Goal: Obtain resource: Obtain resource

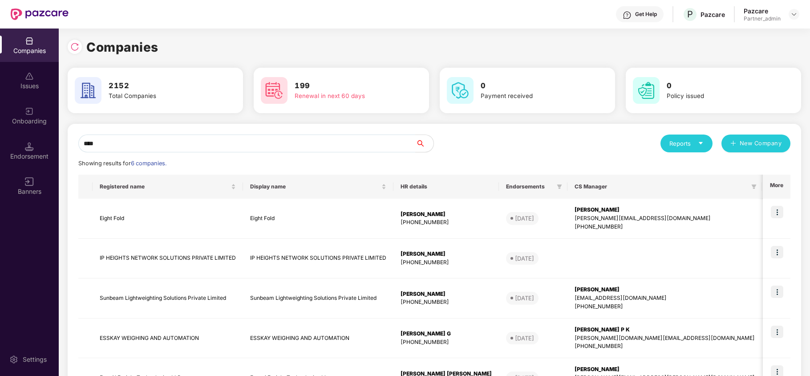
type input "****"
click at [297, 41] on div "Companies" at bounding box center [435, 47] width 734 height 20
click at [691, 141] on div "Reports" at bounding box center [687, 143] width 34 height 9
click at [677, 166] on div "Companies" at bounding box center [682, 167] width 33 height 10
click at [268, 143] on input "****" at bounding box center [246, 143] width 337 height 18
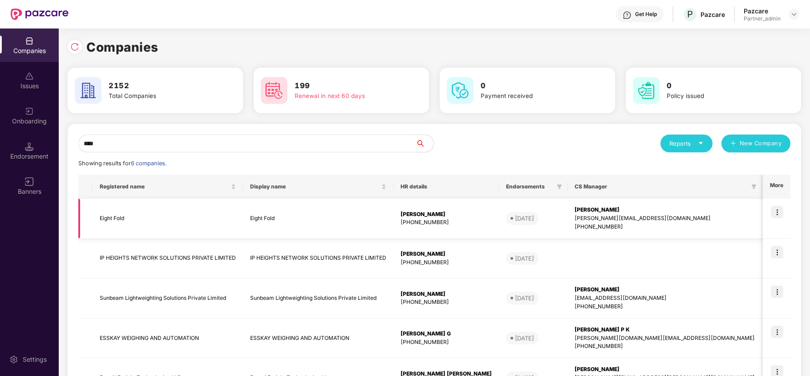
click at [779, 211] on img at bounding box center [777, 212] width 12 height 12
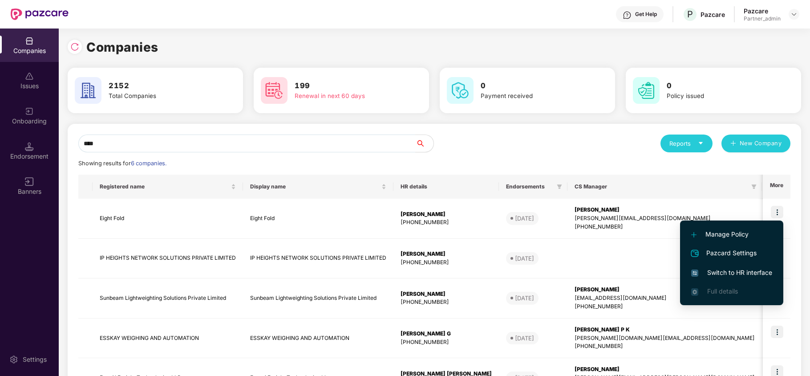
click at [736, 269] on span "Switch to HR interface" at bounding box center [731, 273] width 81 height 10
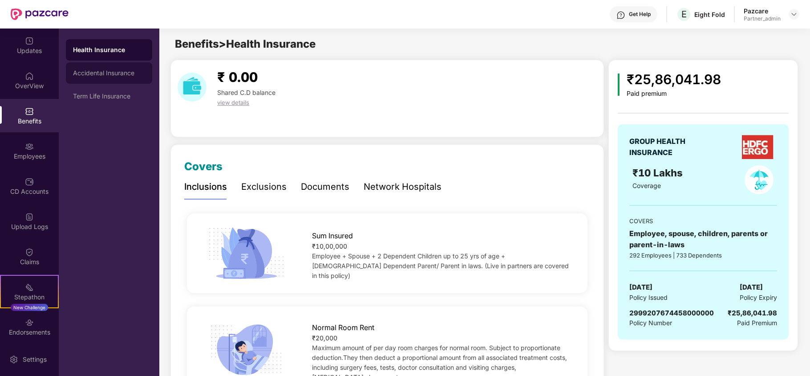
click at [94, 72] on div "Accidental Insurance" at bounding box center [109, 72] width 72 height 7
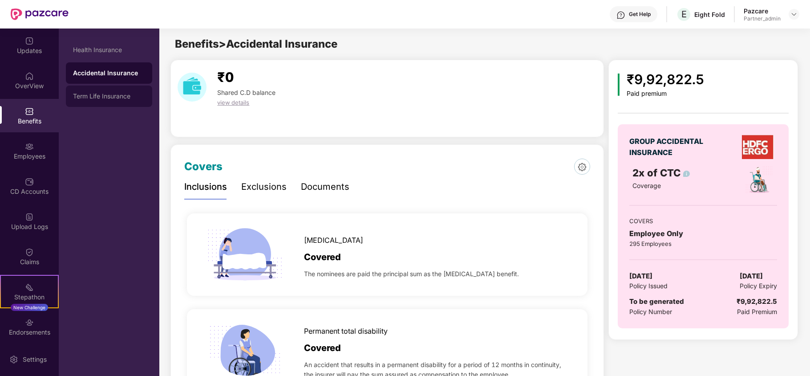
click at [102, 88] on div "Term Life Insurance" at bounding box center [109, 95] width 86 height 21
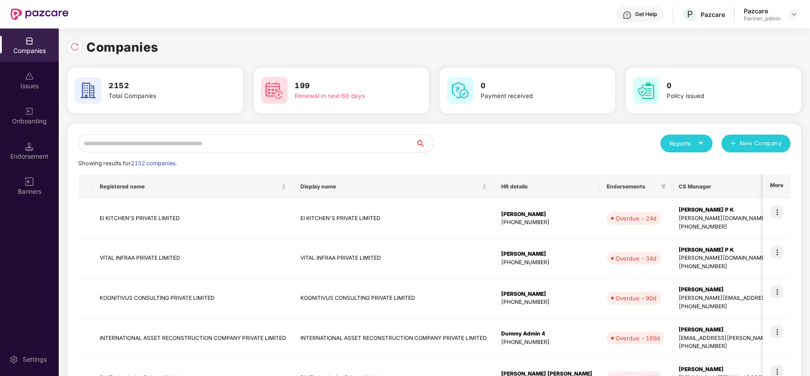
click at [107, 134] on input "text" at bounding box center [246, 143] width 337 height 18
paste input "*"
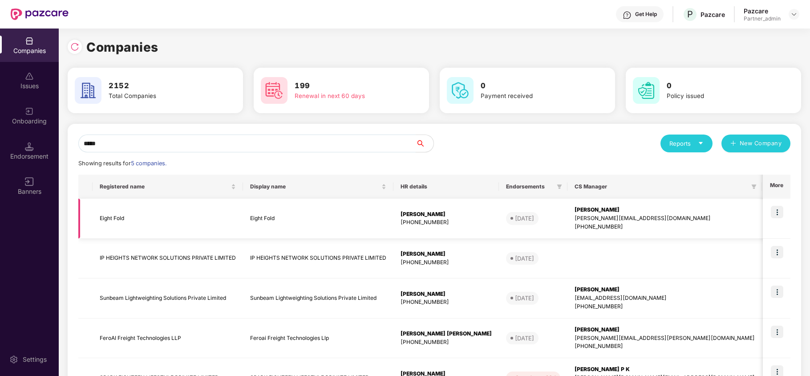
type input "*****"
click at [106, 221] on td "Eight Fold" at bounding box center [168, 219] width 150 height 40
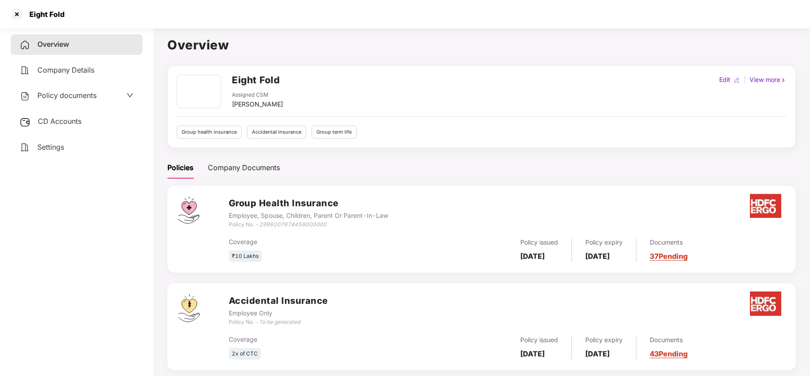
click at [56, 93] on span "Policy documents" at bounding box center [66, 95] width 59 height 9
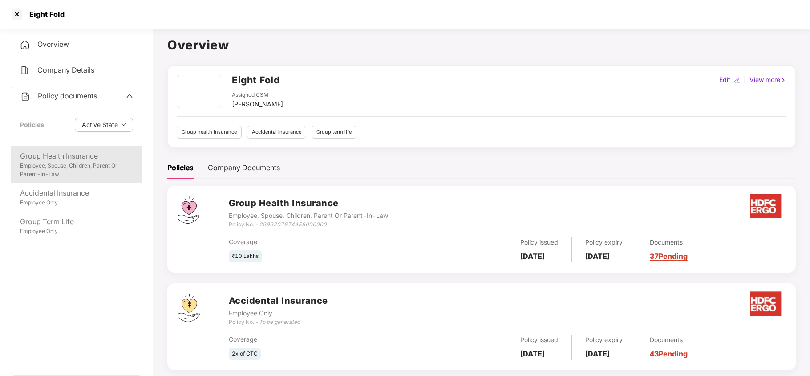
click at [74, 173] on div "Employee, Spouse, Children, Parent Or Parent-In-Law" at bounding box center [76, 170] width 113 height 17
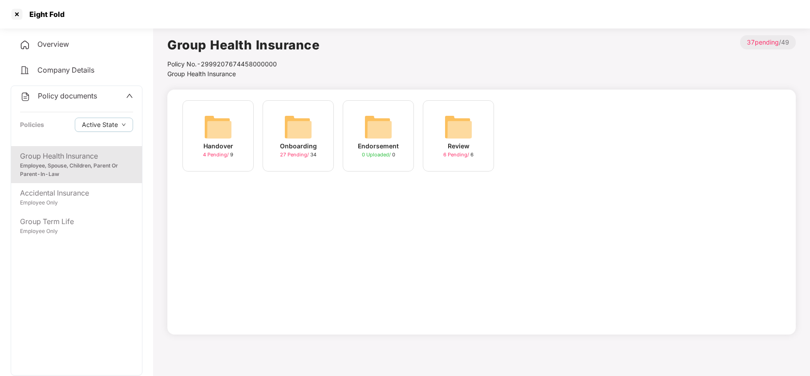
click at [301, 136] on img at bounding box center [298, 127] width 28 height 28
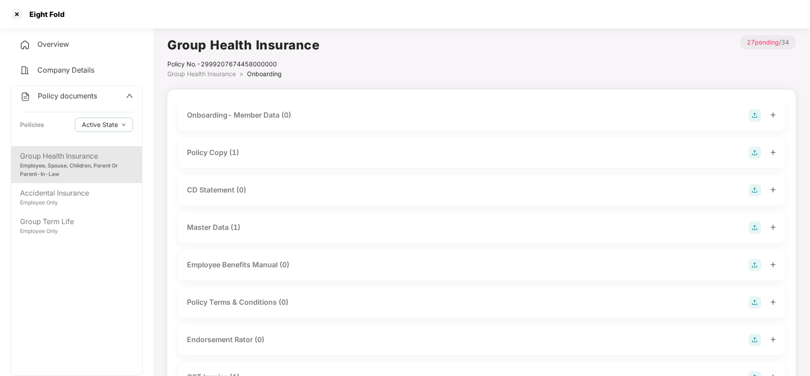
click at [229, 154] on div "Policy Copy (1)" at bounding box center [213, 152] width 52 height 11
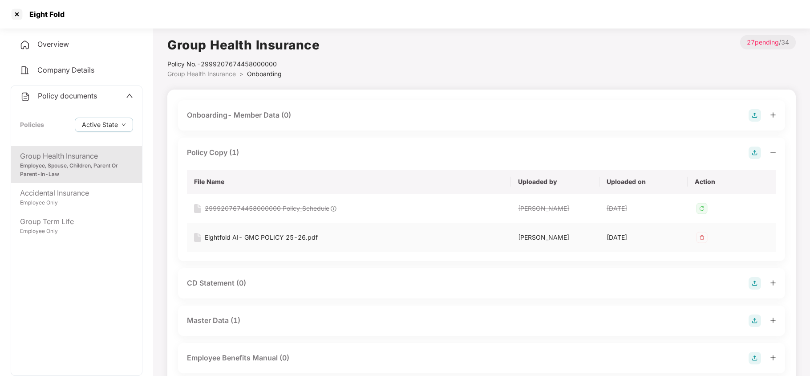
click at [268, 239] on div "Eightfold AI- GMC POLICY 25-26.pdf" at bounding box center [261, 237] width 113 height 10
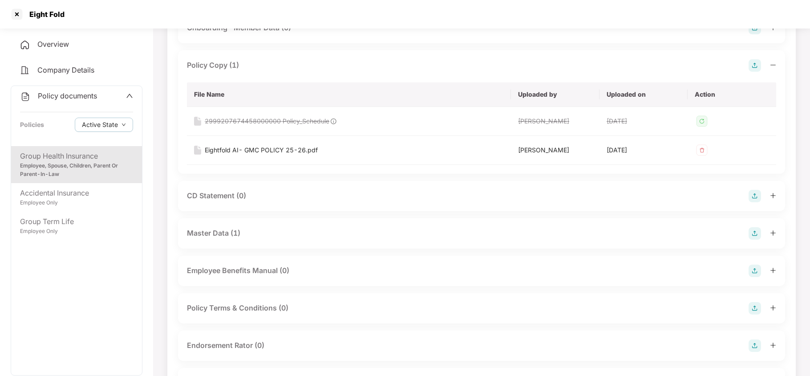
scroll to position [118, 0]
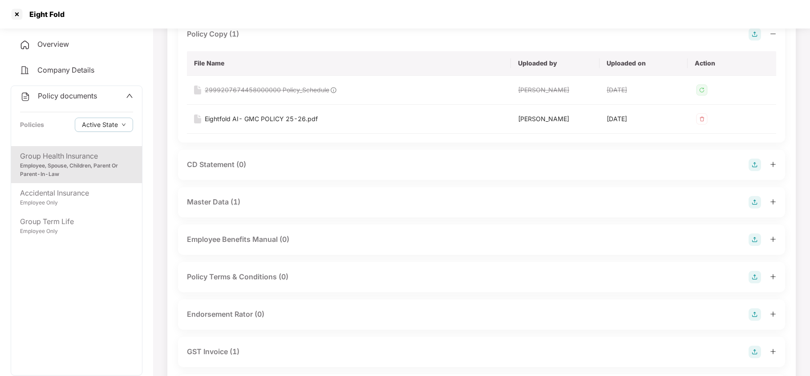
click at [57, 241] on div "Group Health Insurance Employee, Spouse, Children, Parent Or Parent-In-Law Acci…" at bounding box center [76, 260] width 131 height 229
click at [59, 225] on div "Group Term Life" at bounding box center [76, 221] width 113 height 11
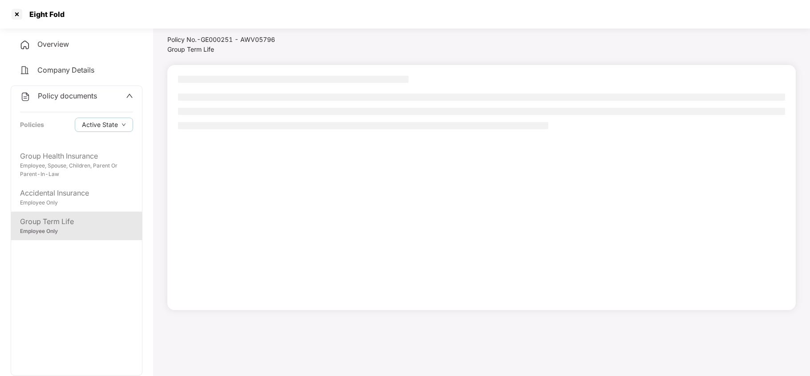
scroll to position [24, 0]
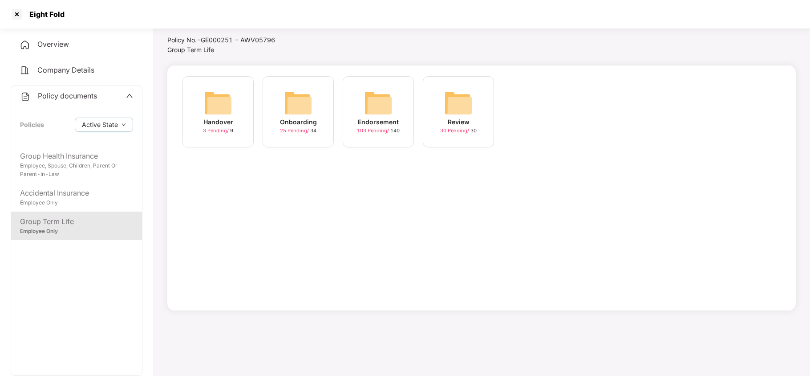
click at [300, 113] on img at bounding box center [298, 103] width 28 height 28
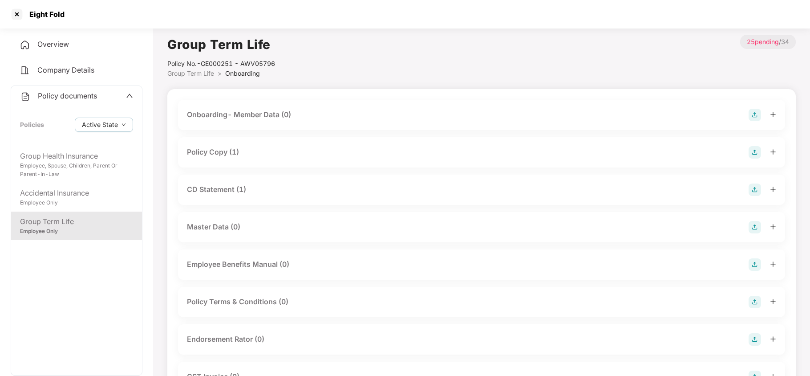
scroll to position [0, 0]
click at [241, 155] on div "Policy Copy (1)" at bounding box center [481, 152] width 589 height 12
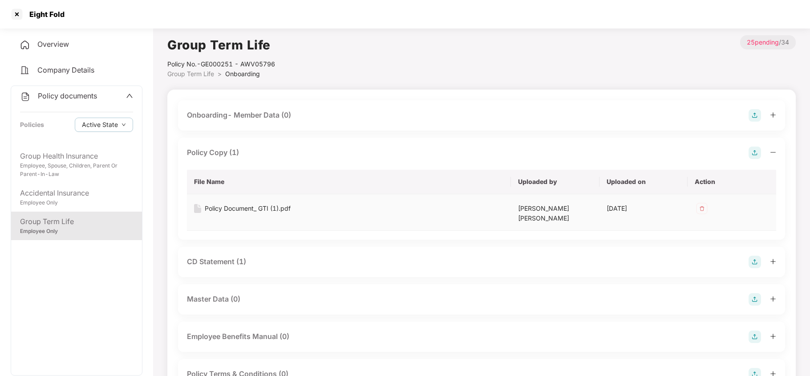
click at [275, 208] on div "Policy Document_ GTI (1).pdf" at bounding box center [248, 208] width 86 height 10
